Goal: Transaction & Acquisition: Purchase product/service

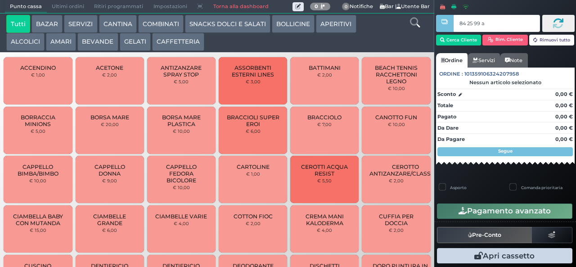
type input "84 25 99 af"
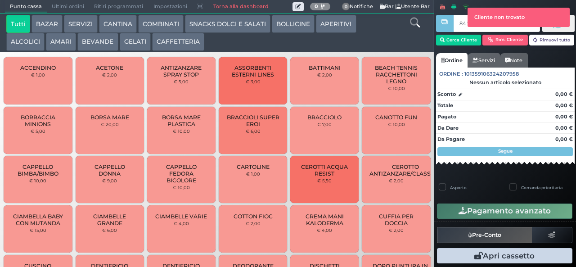
type input "84 25 99 af"
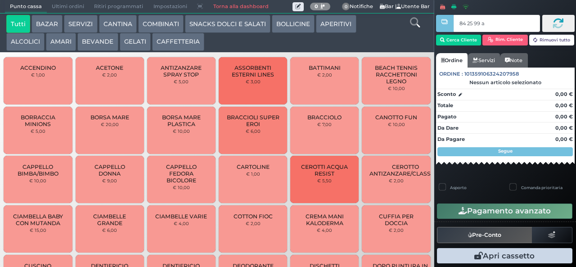
type input "84 25 99 af"
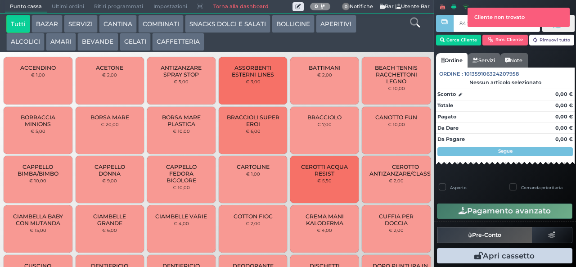
type input "84 25 99 af"
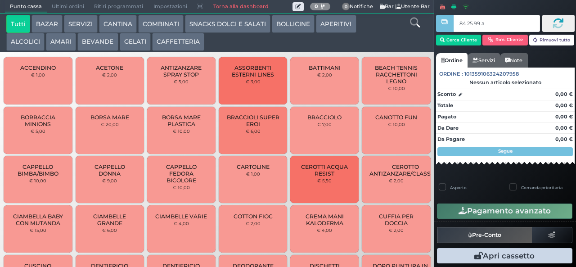
type input "84 25 99 af"
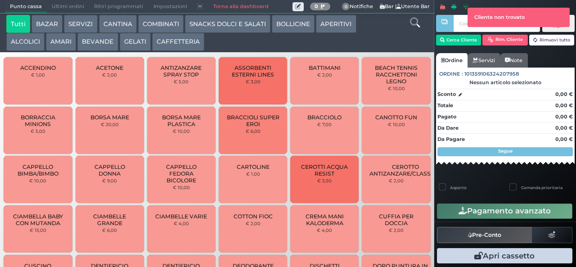
click at [445, 42] on div at bounding box center [445, 132] width 2 height 265
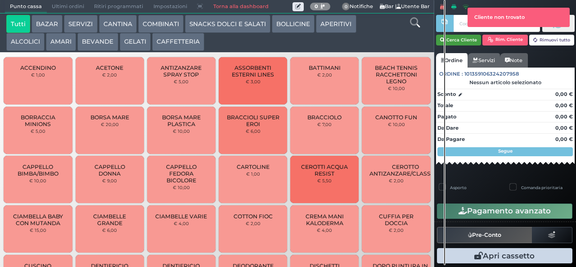
click at [461, 40] on button "Cerca Cliente" at bounding box center [458, 40] width 45 height 11
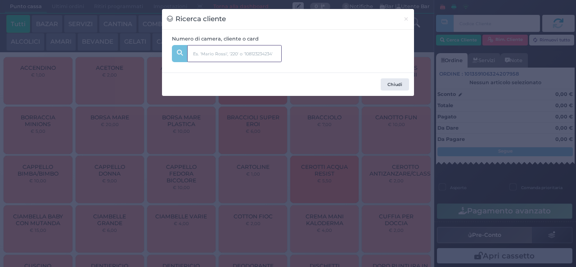
click at [213, 54] on input "text" at bounding box center [234, 53] width 94 height 17
type input "232"
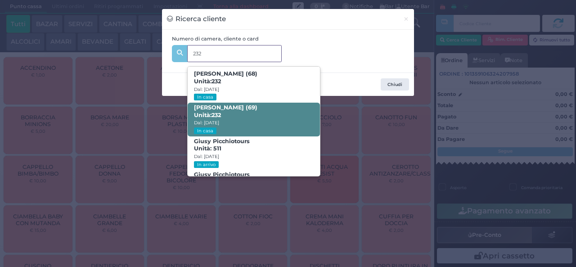
click at [251, 112] on span "VITO MADIO GIANNOCCARO (69) Unità: 232 Dal: 14/09/2025 In casa" at bounding box center [254, 120] width 132 height 34
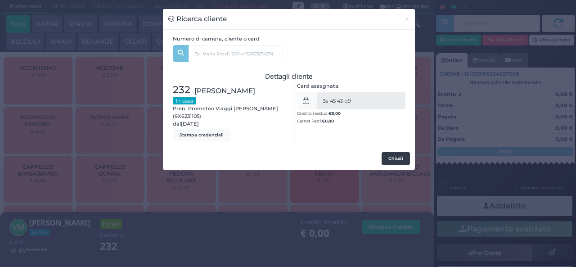
click at [399, 165] on button "Chiudi" at bounding box center [396, 158] width 28 height 13
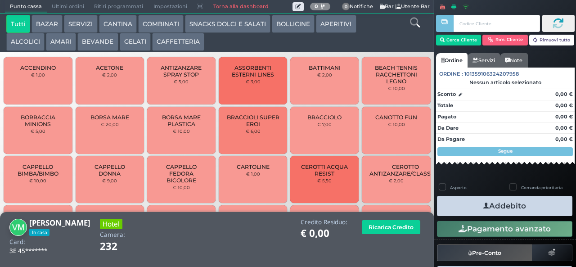
click at [132, 41] on button "GELATI" at bounding box center [135, 42] width 31 height 18
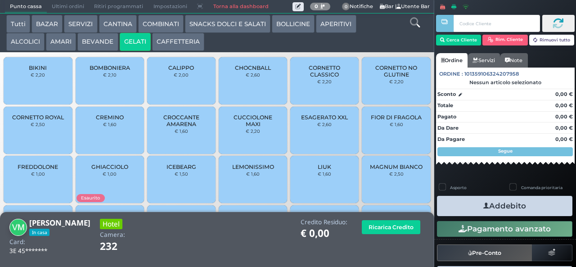
click at [99, 40] on button "BEVANDE" at bounding box center [97, 42] width 40 height 18
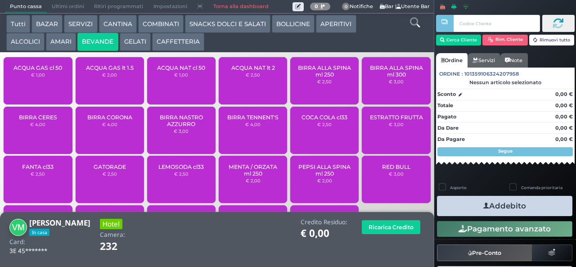
click at [51, 40] on button "AMARI" at bounding box center [61, 42] width 30 height 18
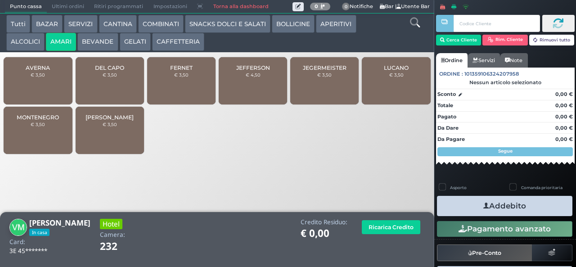
click at [176, 71] on span "FERNET" at bounding box center [181, 67] width 22 height 7
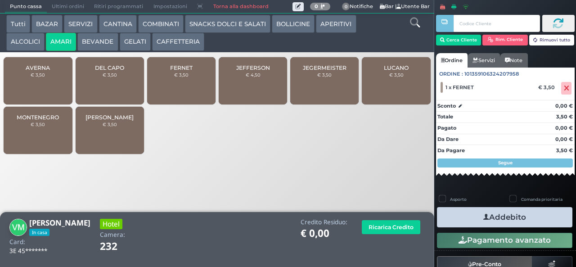
click at [513, 222] on button "Addebito" at bounding box center [504, 217] width 135 height 20
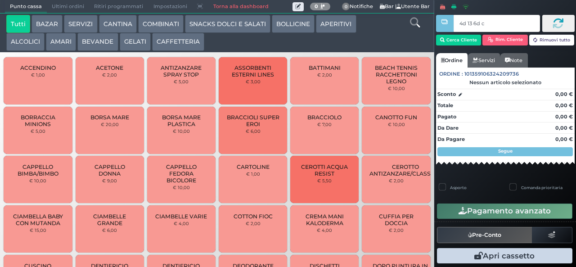
type input "4d 13 6d c3"
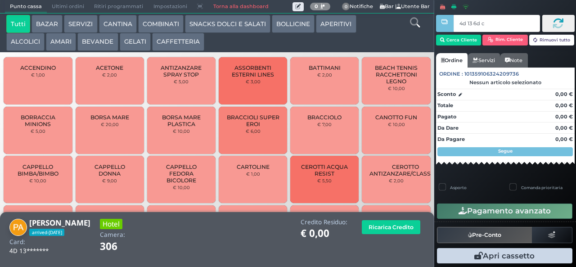
type input "4d 13 6d c3"
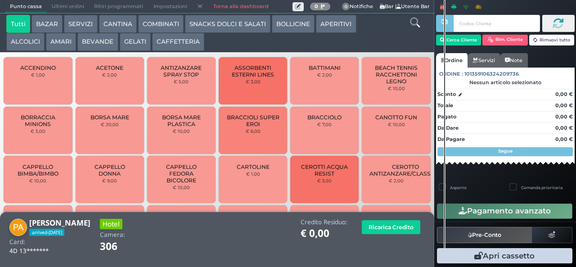
click at [19, 44] on button "ALCOLICI" at bounding box center [25, 42] width 38 height 18
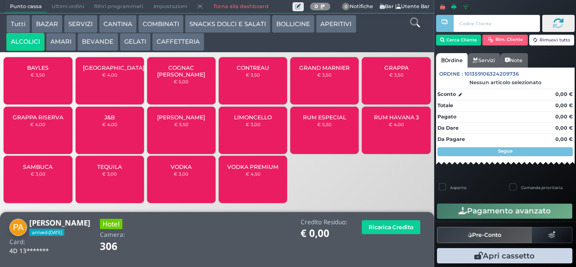
click at [35, 138] on div "GRAPPA RISERVA € 4,00" at bounding box center [38, 130] width 68 height 47
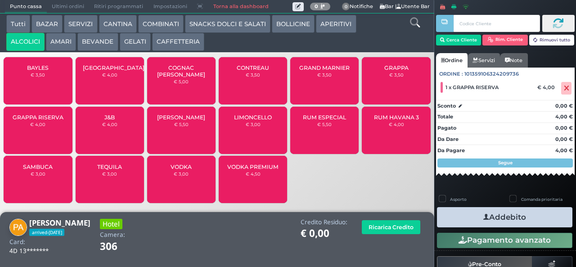
click at [471, 211] on button "Addebito" at bounding box center [504, 217] width 135 height 20
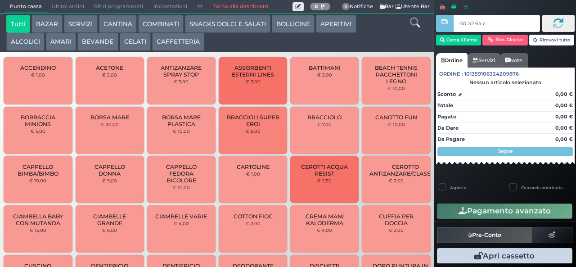
type input "dd a2 6a c3"
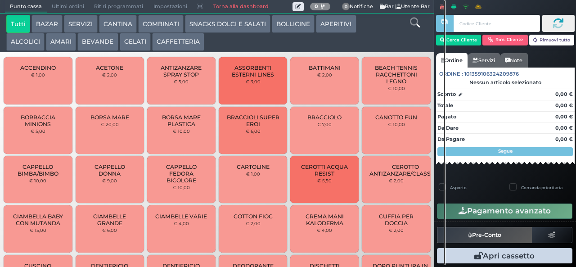
click at [65, 37] on button "AMARI" at bounding box center [61, 42] width 30 height 18
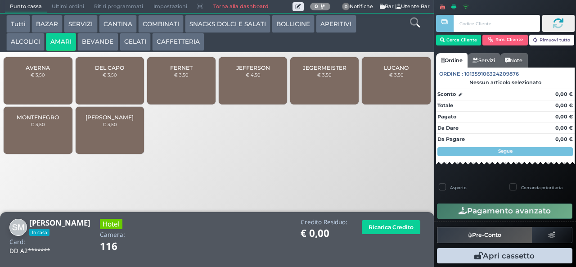
click at [47, 121] on span "MONTENEGRO" at bounding box center [38, 117] width 42 height 7
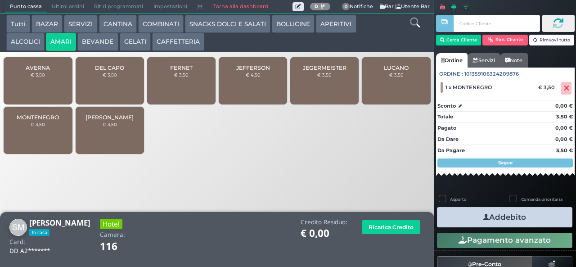
click at [522, 219] on button "Addebito" at bounding box center [504, 217] width 135 height 20
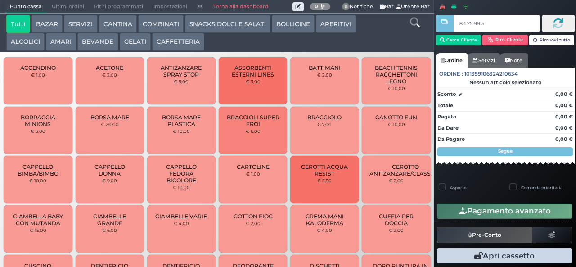
type input "84 25 99 af"
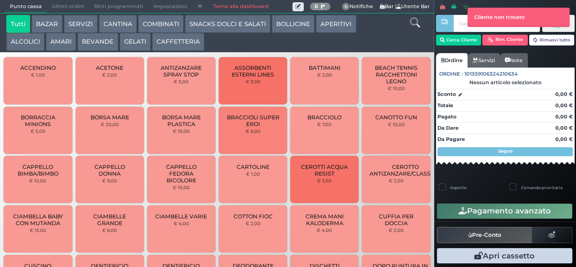
click at [64, 39] on button "AMARI" at bounding box center [61, 42] width 30 height 18
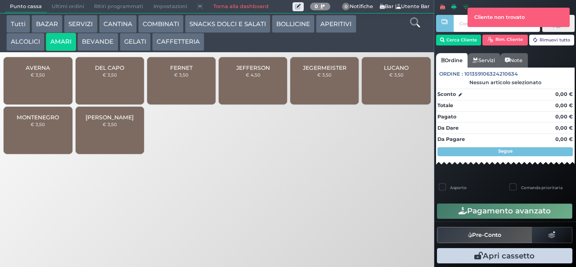
click at [46, 33] on button "AMARI" at bounding box center [61, 42] width 30 height 18
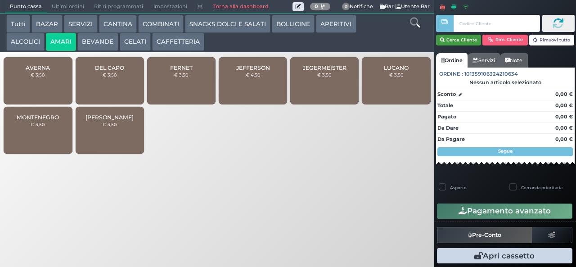
click at [457, 37] on button "Cerca Cliente" at bounding box center [458, 40] width 45 height 11
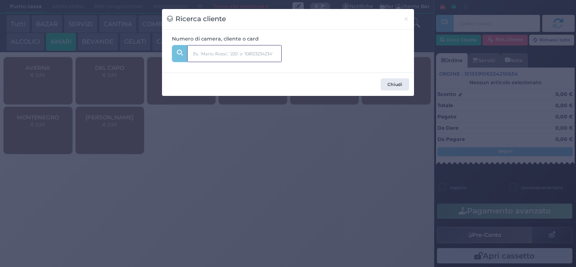
click at [227, 49] on input "text" at bounding box center [234, 53] width 94 height 17
type input "232"
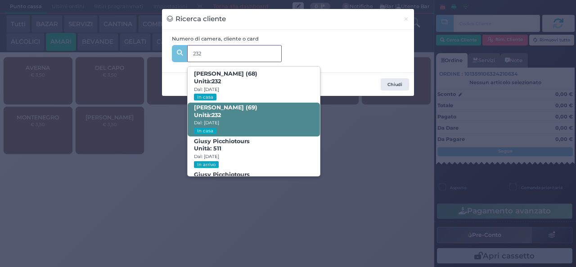
click at [255, 111] on span "VITO MADIO GIANNOCCARO (69) Unità: 232 Dal: 14/09/2025 In casa" at bounding box center [254, 120] width 132 height 34
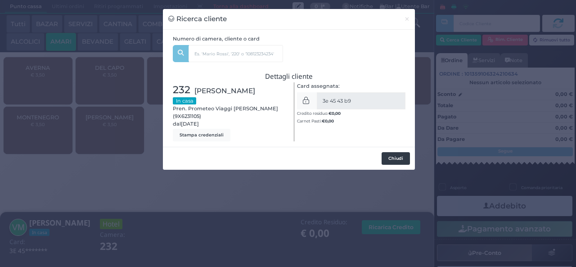
click at [399, 165] on button "Chiudi" at bounding box center [396, 158] width 28 height 13
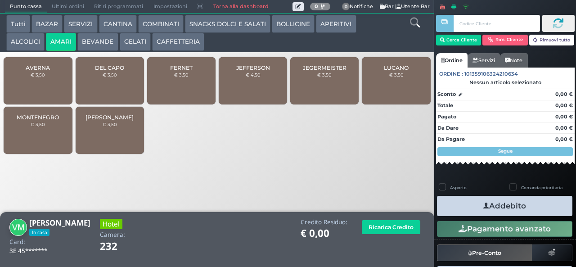
click at [34, 127] on small "€ 3,50" at bounding box center [38, 123] width 14 height 5
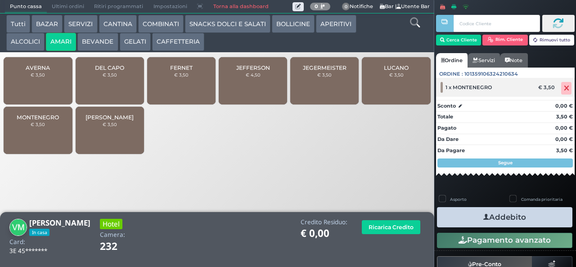
click at [564, 88] on icon at bounding box center [566, 88] width 5 height 0
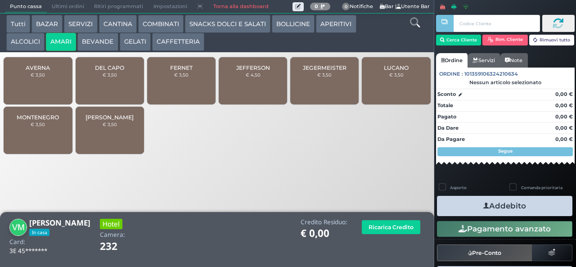
click at [175, 71] on span "FERNET" at bounding box center [181, 67] width 22 height 7
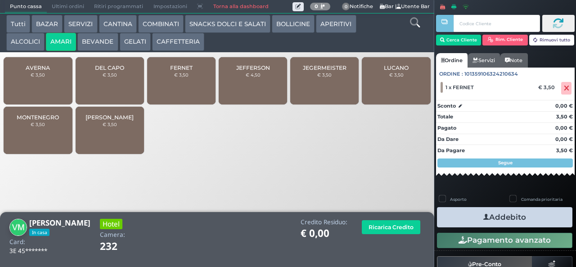
click at [532, 218] on button "Addebito" at bounding box center [504, 217] width 135 height 20
